Goal: Information Seeking & Learning: Learn about a topic

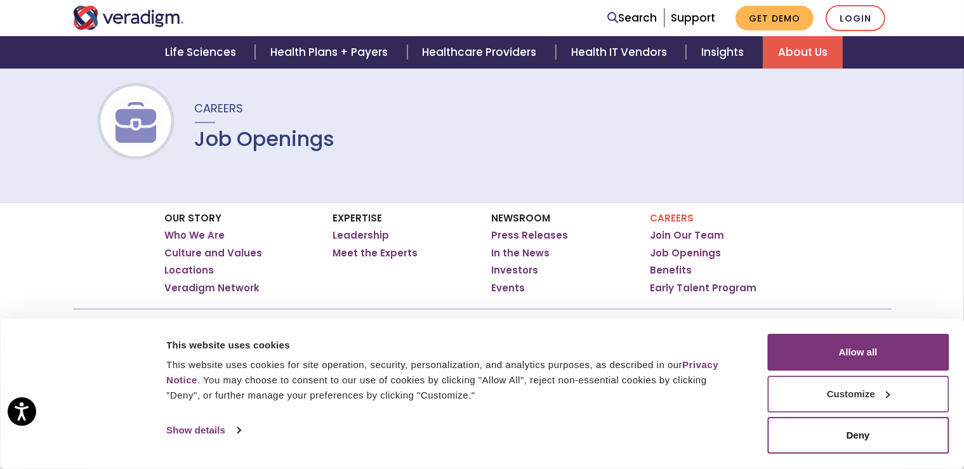
scroll to position [134, 0]
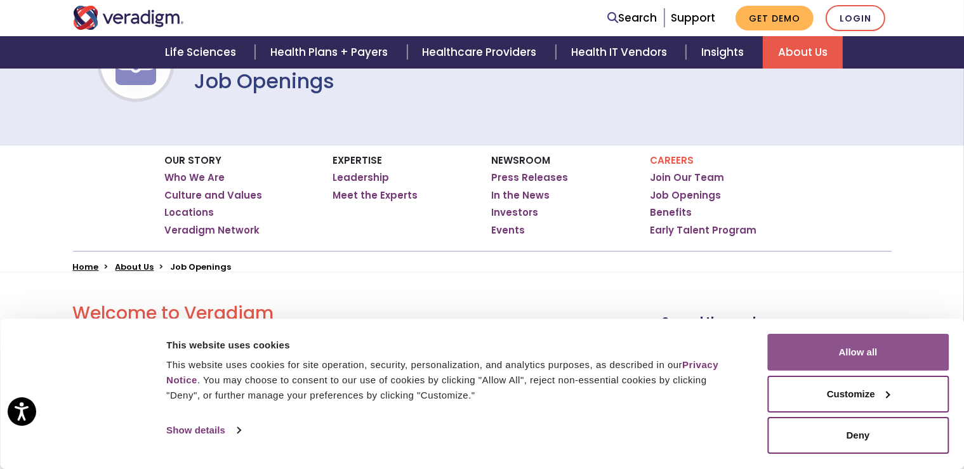
click at [866, 362] on button "Allow all" at bounding box center [857, 352] width 181 height 37
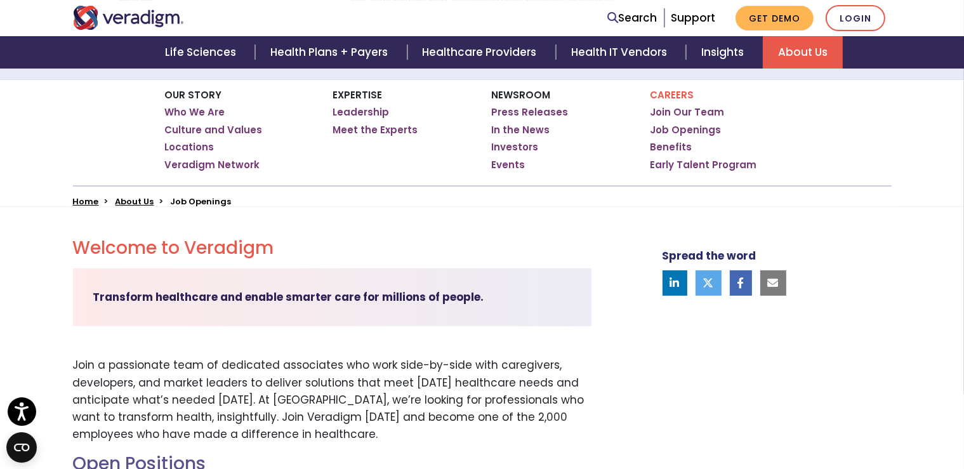
scroll to position [201, 0]
click at [667, 128] on link "Job Openings" at bounding box center [685, 128] width 71 height 13
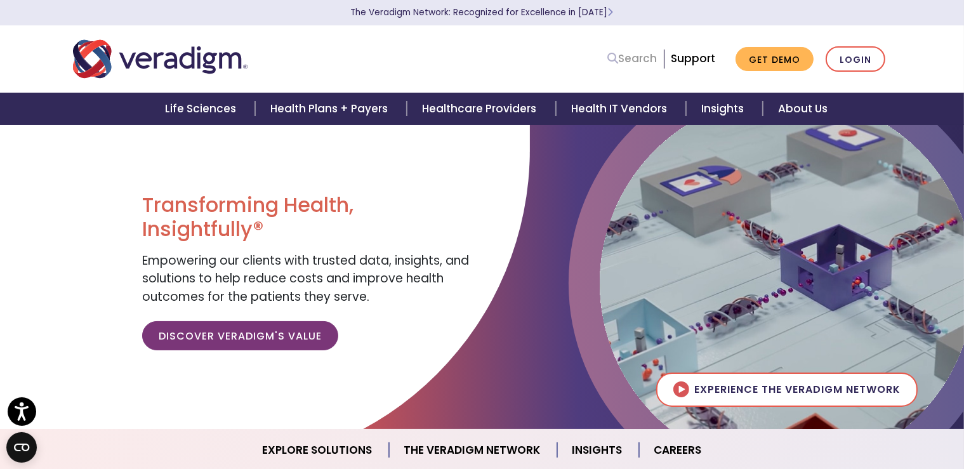
click at [638, 60] on link "Search" at bounding box center [632, 58] width 49 height 17
type input "career"
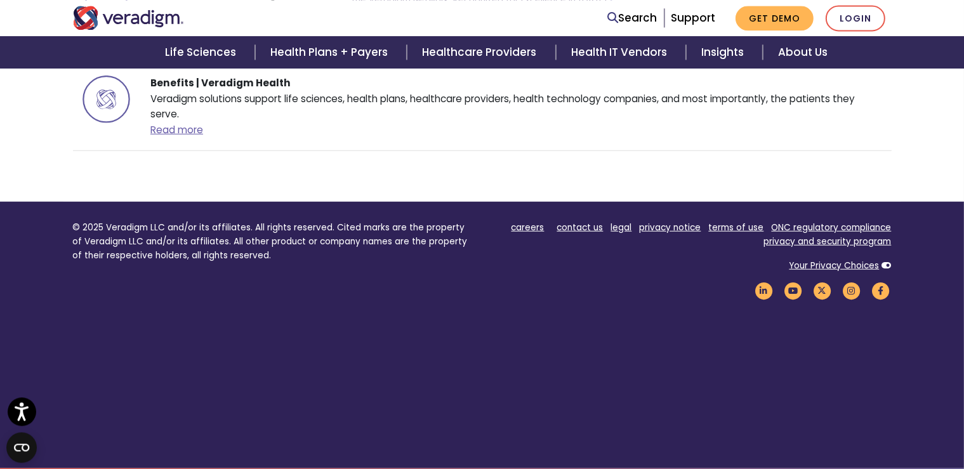
scroll to position [1173, 0]
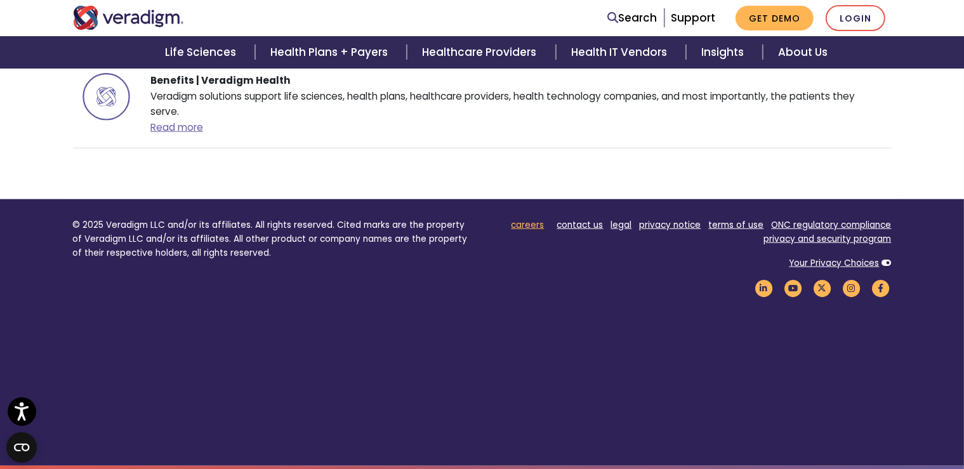
click at [532, 228] on link "careers" at bounding box center [527, 225] width 33 height 12
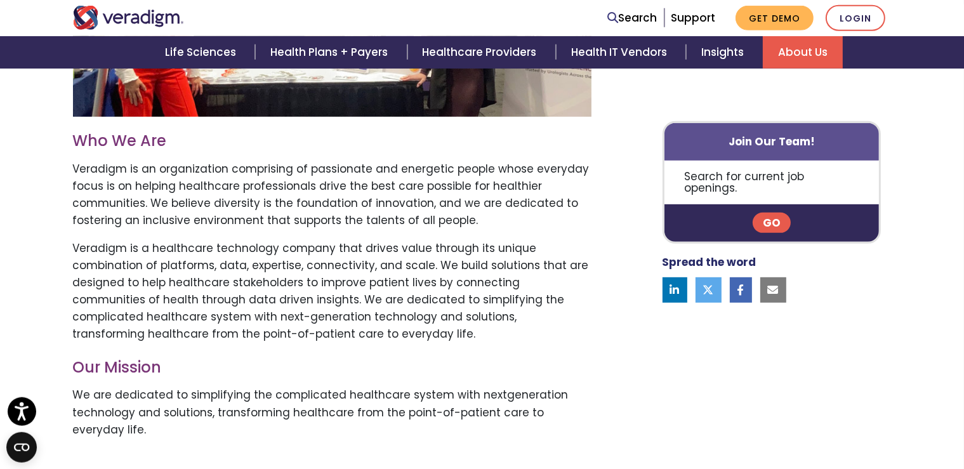
scroll to position [603, 0]
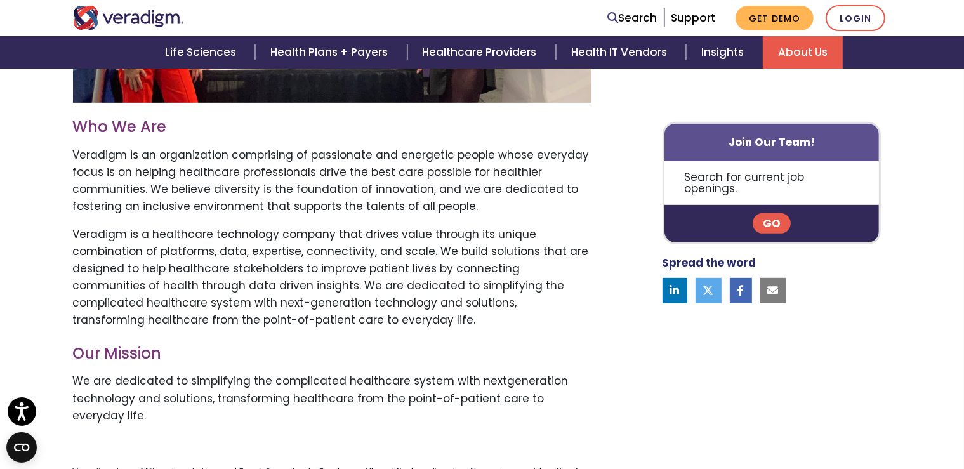
click at [790, 176] on p "Search for current job openings." at bounding box center [771, 183] width 215 height 44
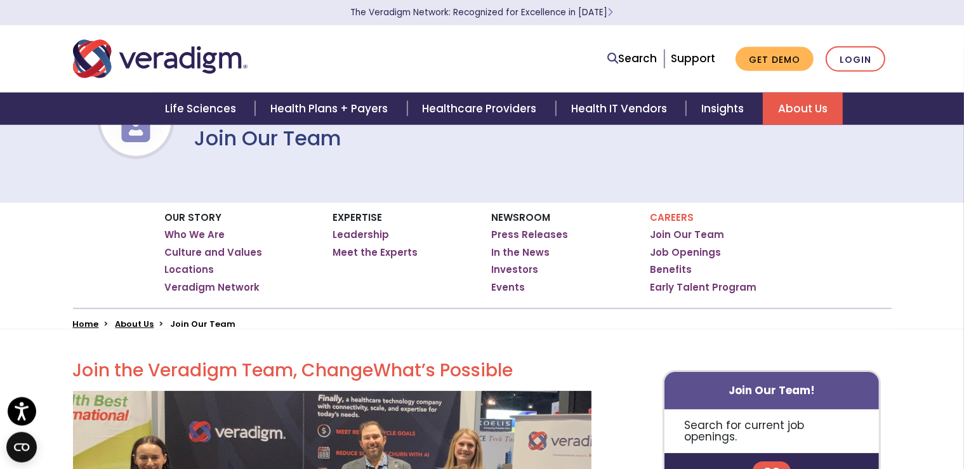
scroll to position [0, 0]
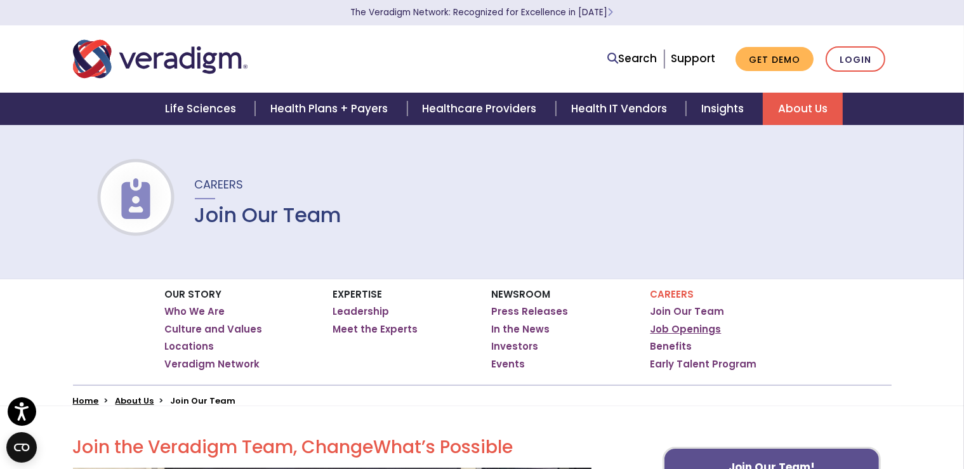
click at [688, 329] on link "Job Openings" at bounding box center [685, 329] width 71 height 13
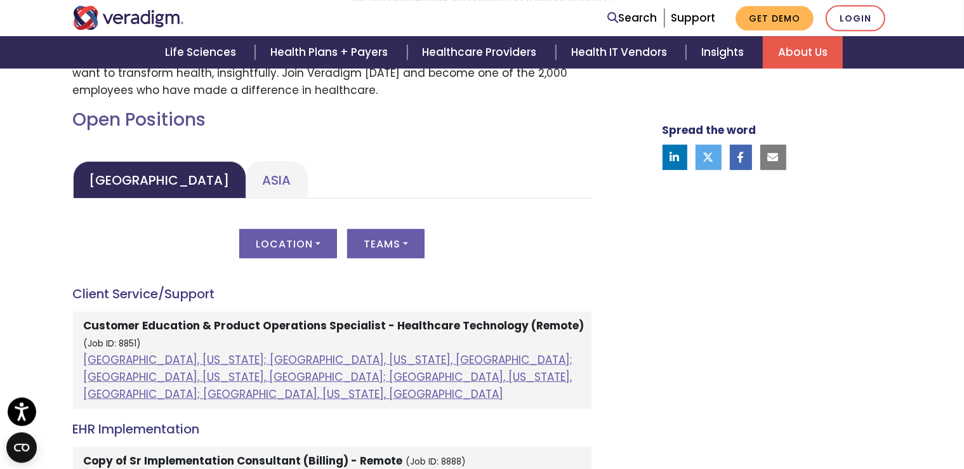
scroll to position [536, 0]
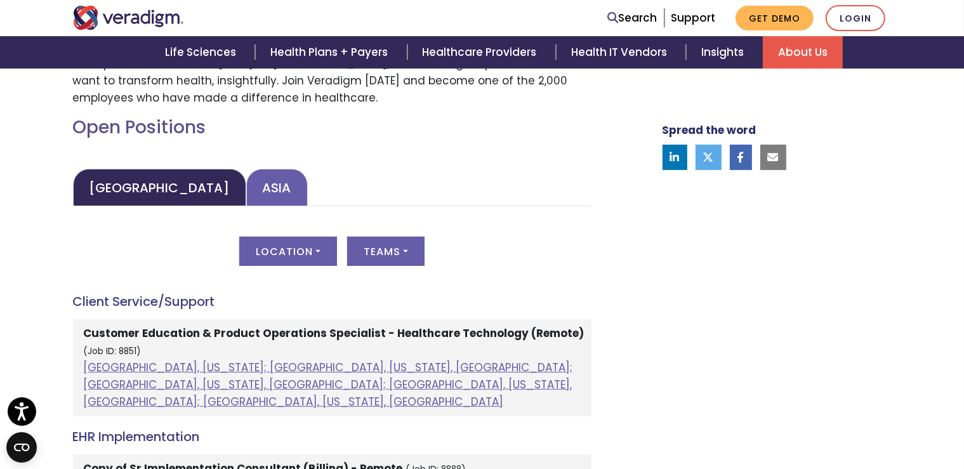
click at [246, 192] on link "Asia" at bounding box center [277, 187] width 62 height 37
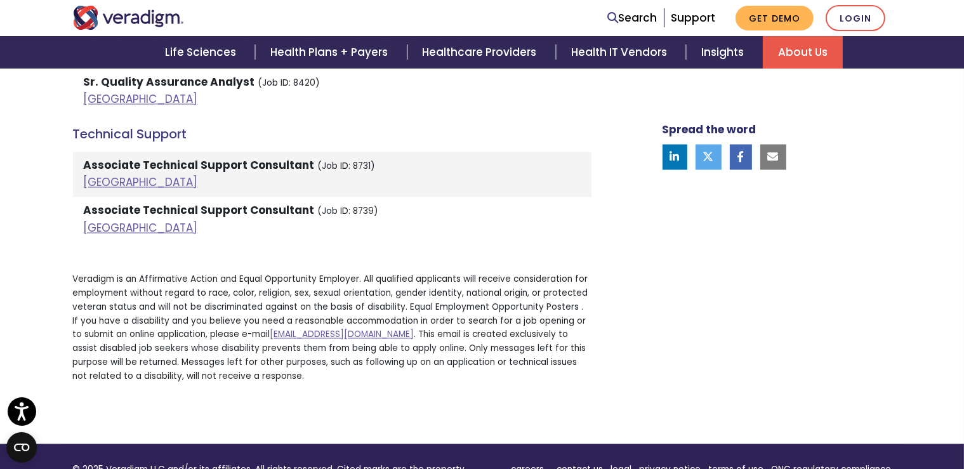
scroll to position [2278, 0]
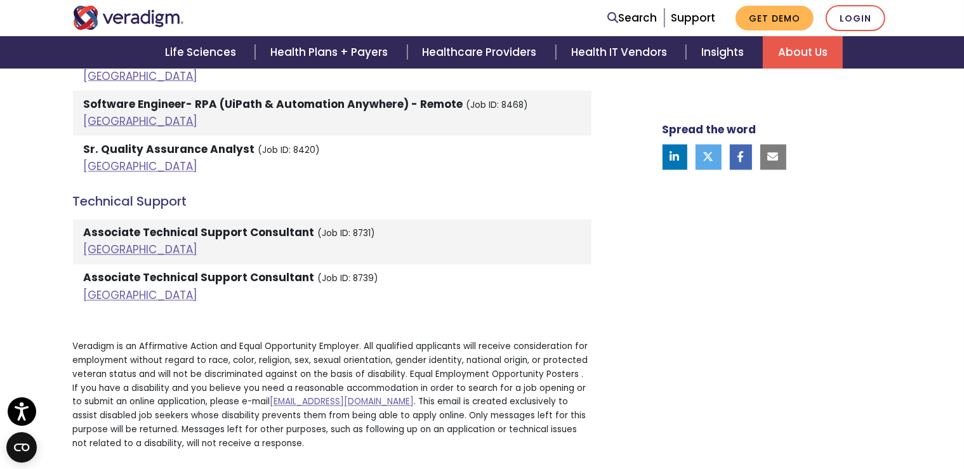
click at [180, 225] on strong "Associate Technical Support Consultant" at bounding box center [199, 232] width 231 height 15
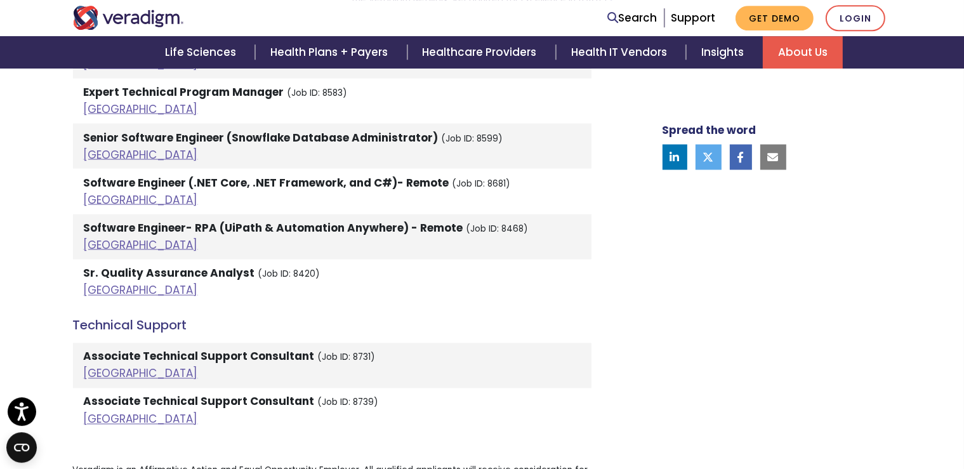
scroll to position [2144, 0]
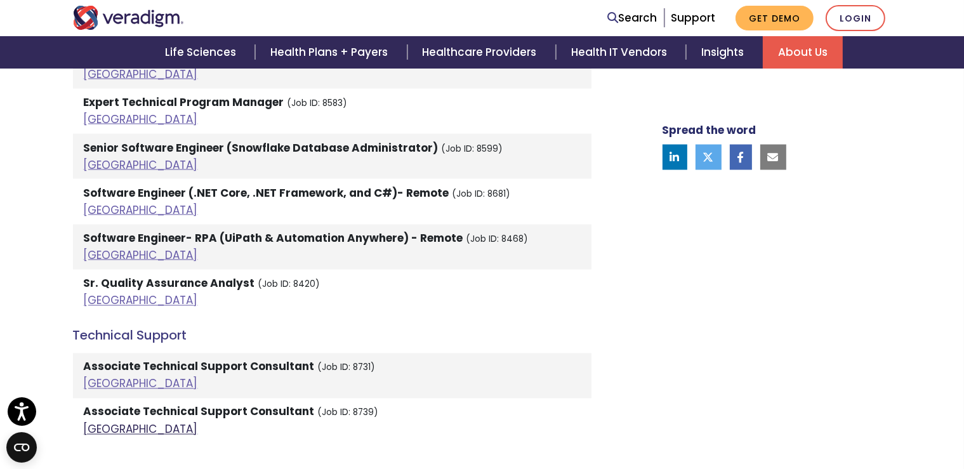
click at [103, 422] on link "[GEOGRAPHIC_DATA]" at bounding box center [141, 429] width 114 height 15
click at [104, 376] on link "[GEOGRAPHIC_DATA]" at bounding box center [141, 383] width 114 height 15
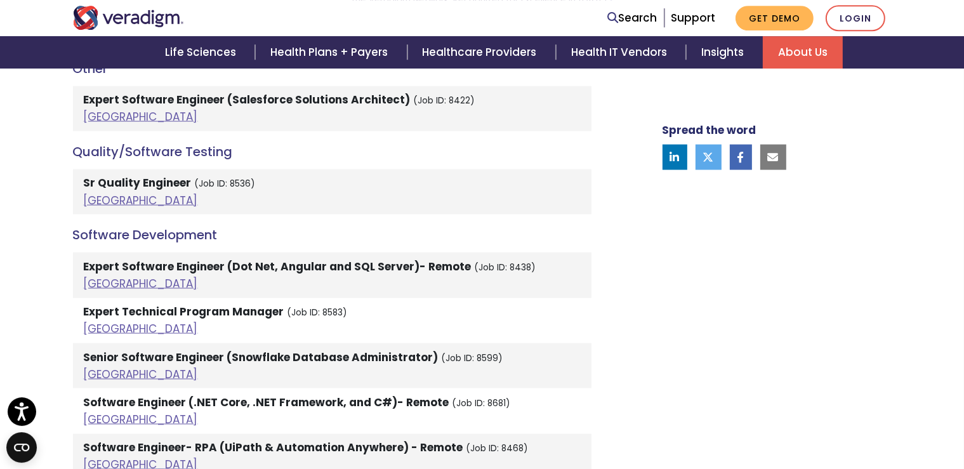
scroll to position [1905, 0]
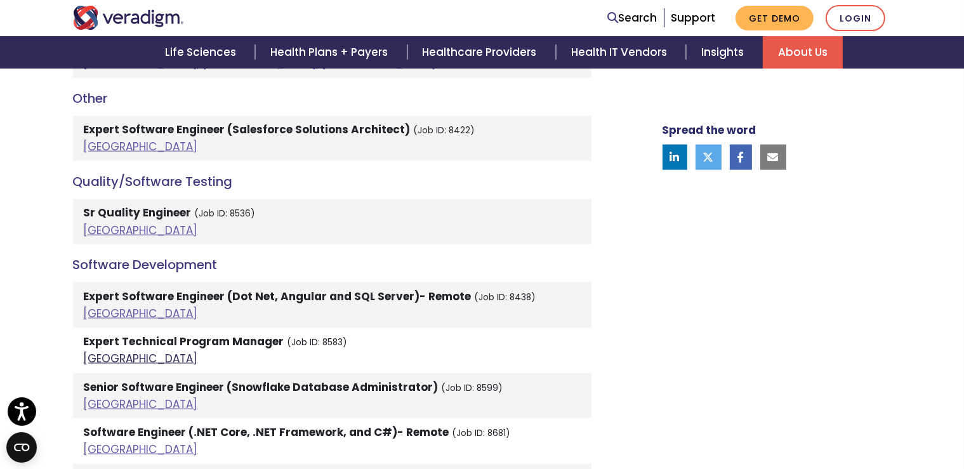
click at [103, 351] on link "[GEOGRAPHIC_DATA]" at bounding box center [141, 358] width 114 height 15
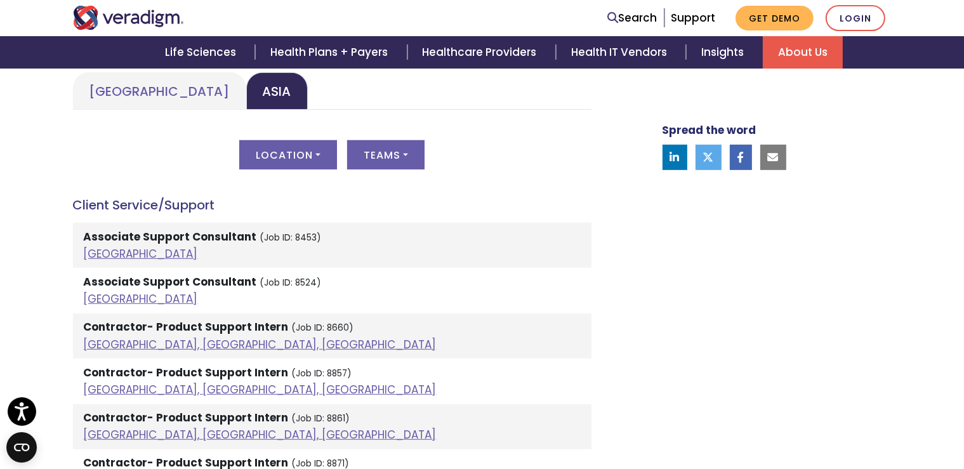
scroll to position [699, 0]
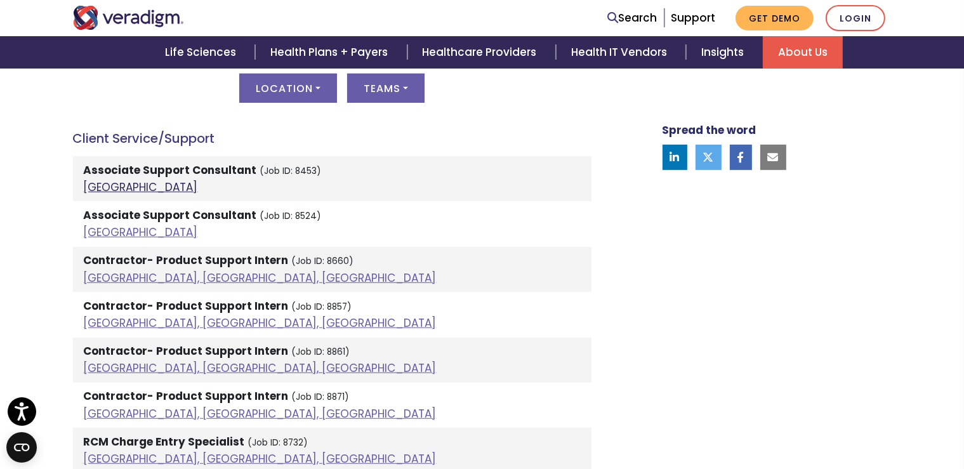
click at [105, 187] on link "[GEOGRAPHIC_DATA]" at bounding box center [141, 187] width 114 height 15
click at [105, 232] on link "[GEOGRAPHIC_DATA]" at bounding box center [141, 232] width 114 height 15
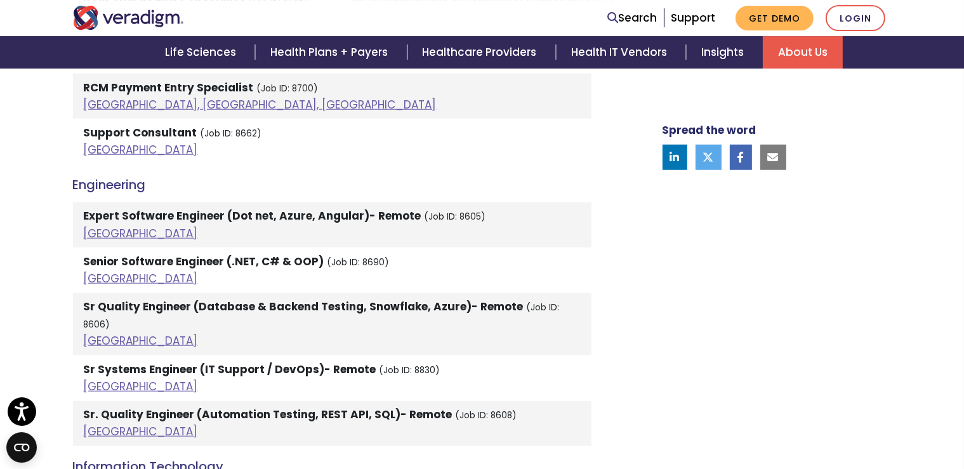
scroll to position [1168, 0]
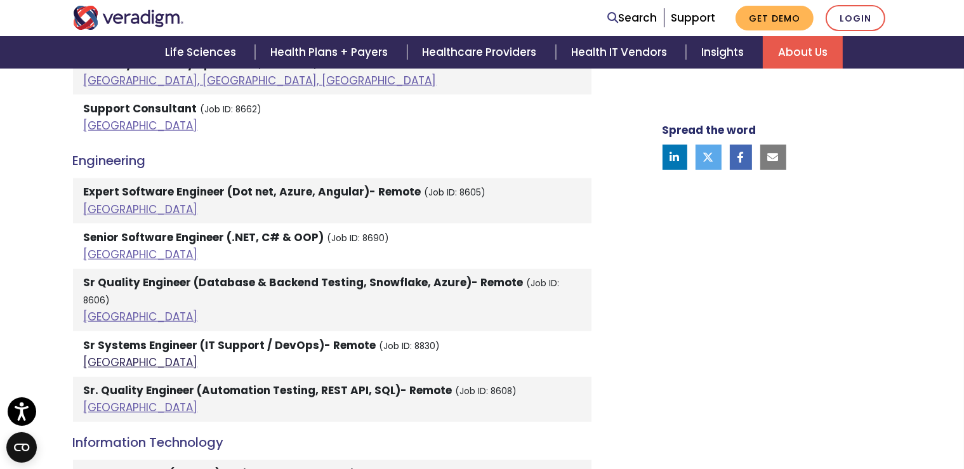
click at [104, 355] on link "[GEOGRAPHIC_DATA]" at bounding box center [141, 362] width 114 height 15
